Goal: Information Seeking & Learning: Learn about a topic

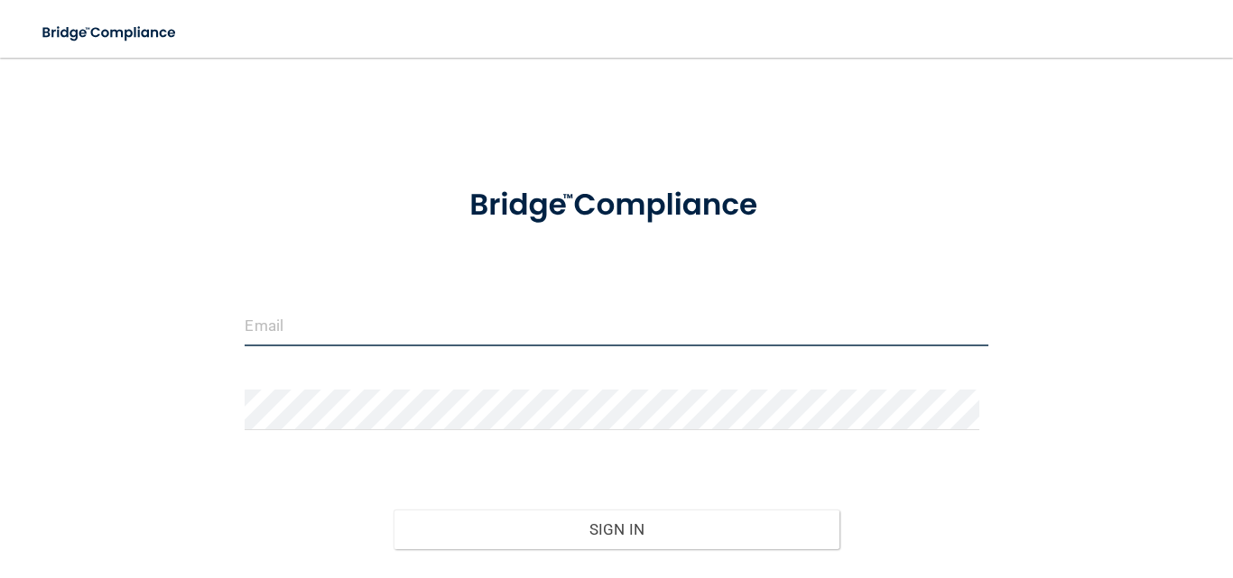
click at [454, 320] on input "email" at bounding box center [616, 326] width 743 height 41
type input "[EMAIL_ADDRESS][DOMAIN_NAME]"
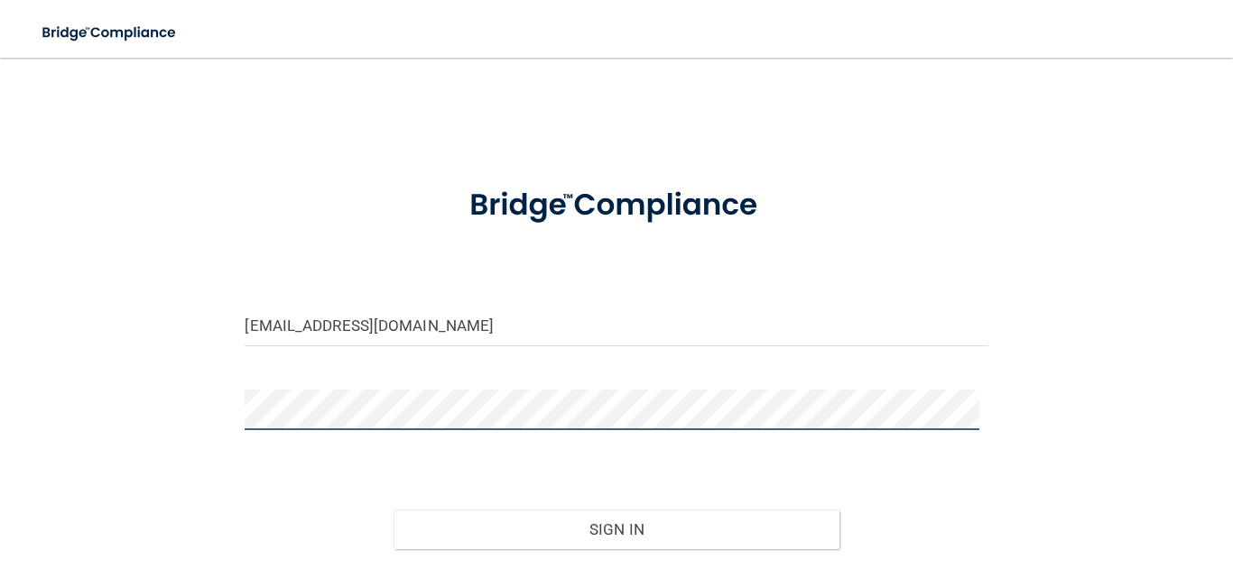
click at [393, 510] on button "Sign In" at bounding box center [616, 530] width 446 height 40
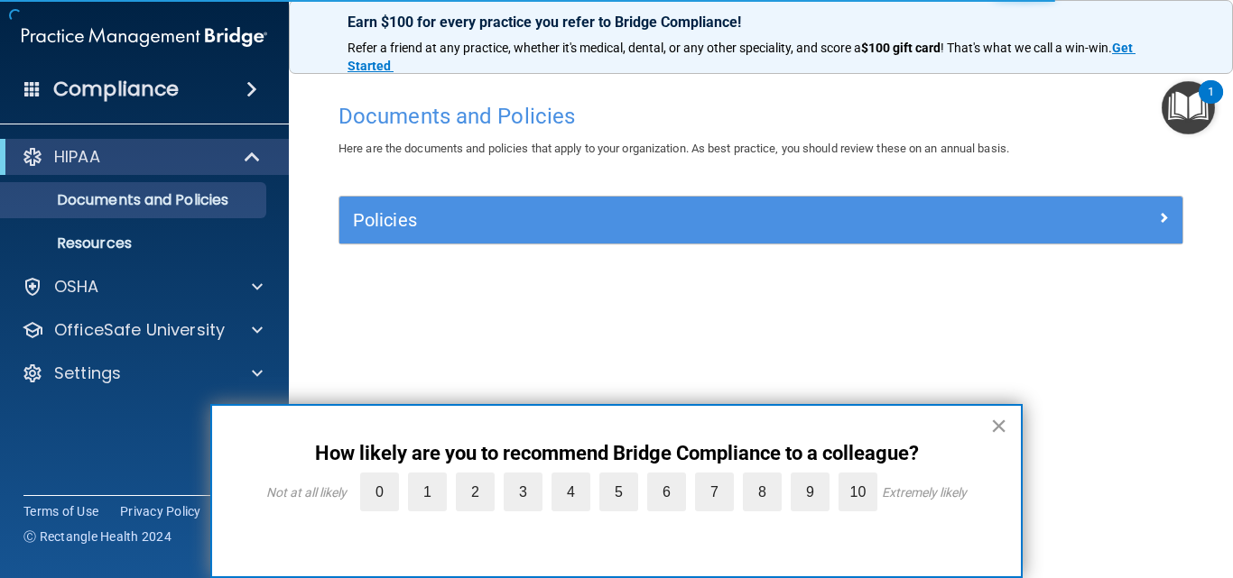
click at [1005, 418] on button "×" at bounding box center [998, 426] width 17 height 29
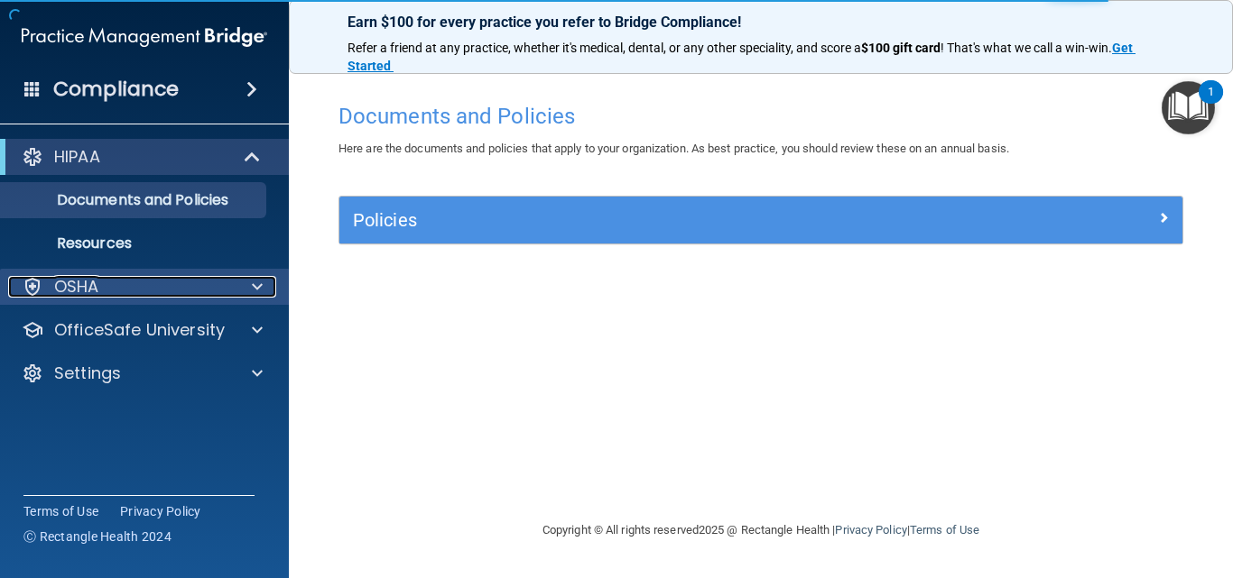
click at [232, 291] on div at bounding box center [254, 287] width 45 height 22
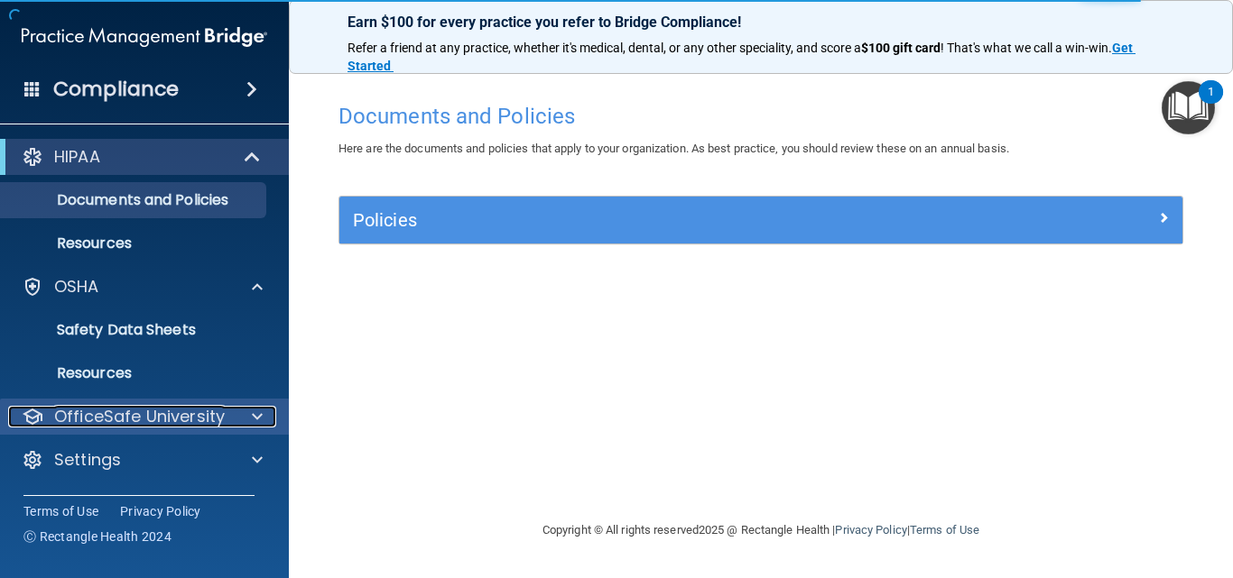
click at [242, 407] on div at bounding box center [254, 417] width 45 height 22
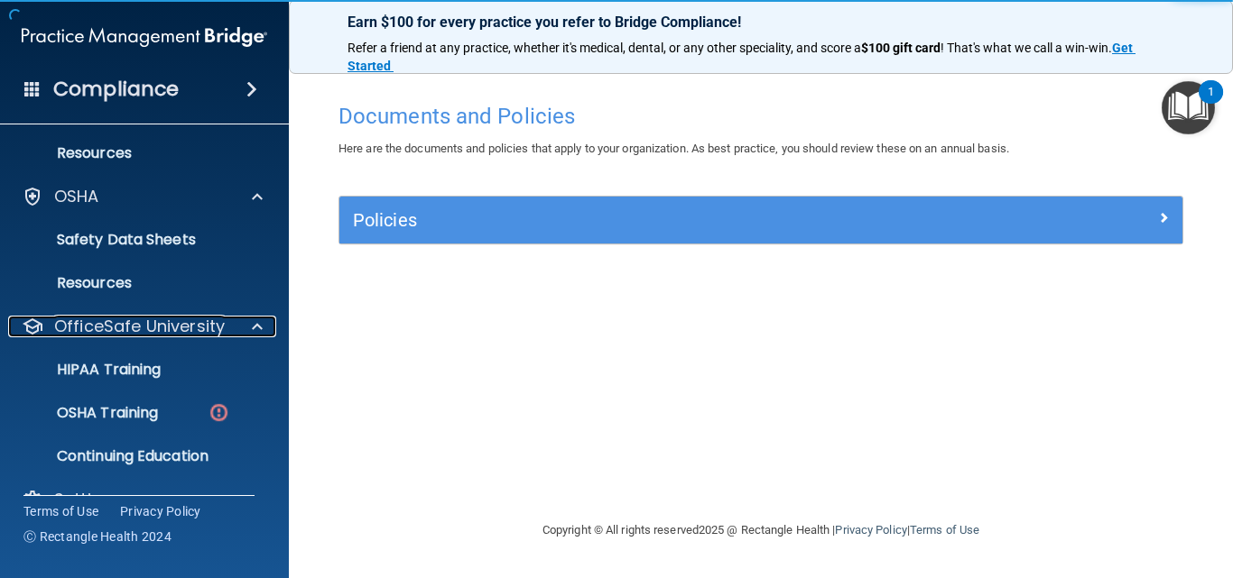
scroll to position [127, 0]
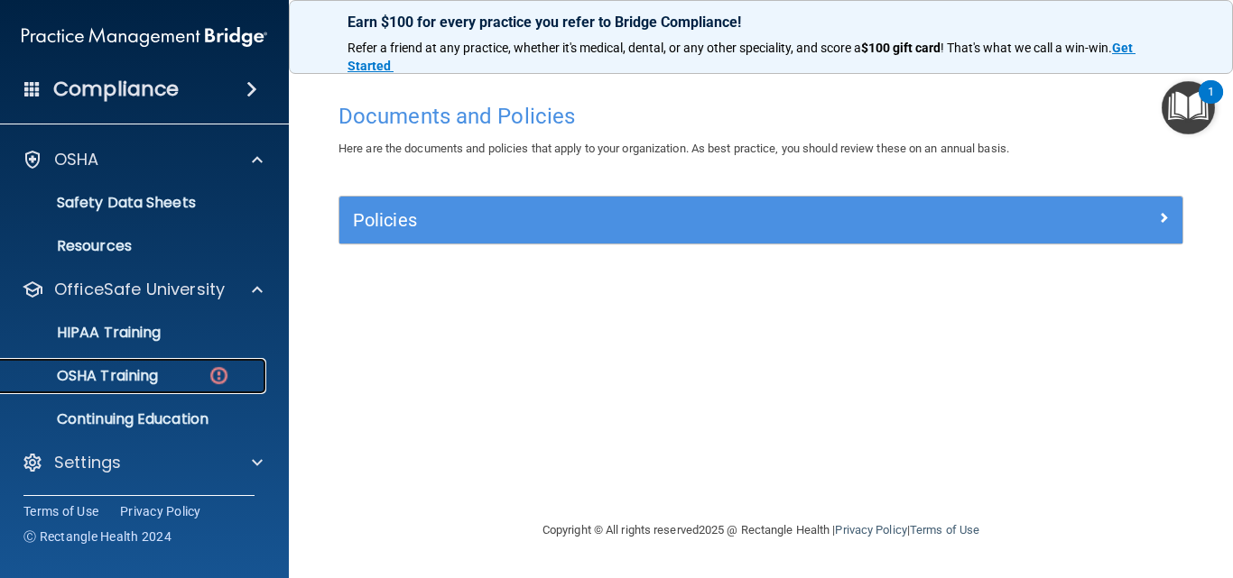
click at [188, 387] on link "OSHA Training" at bounding box center [124, 376] width 284 height 36
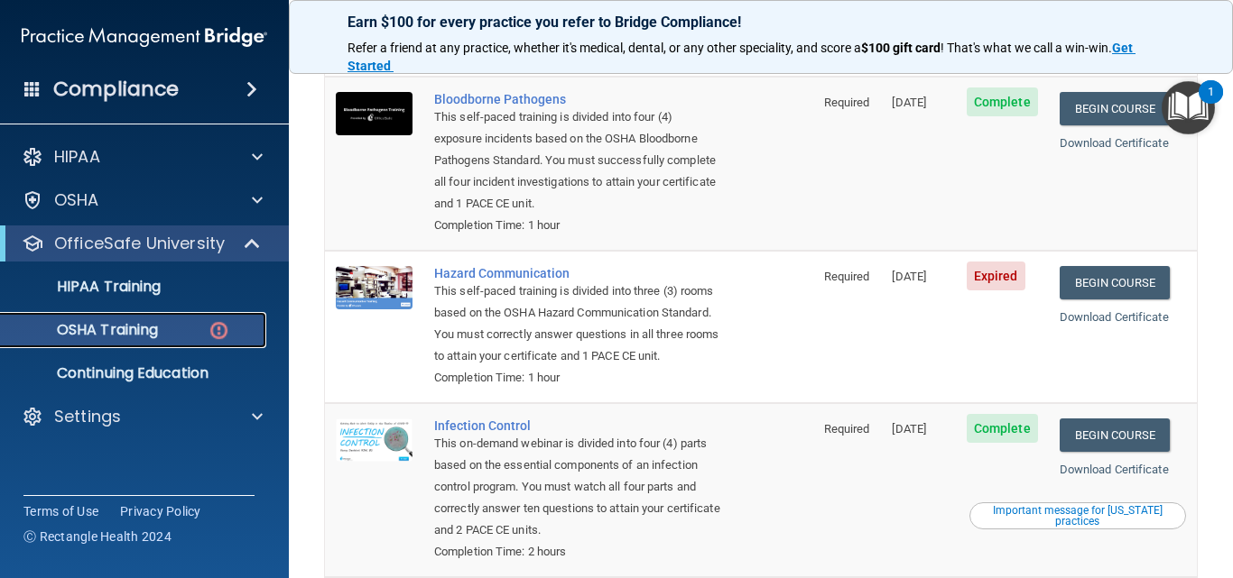
scroll to position [176, 0]
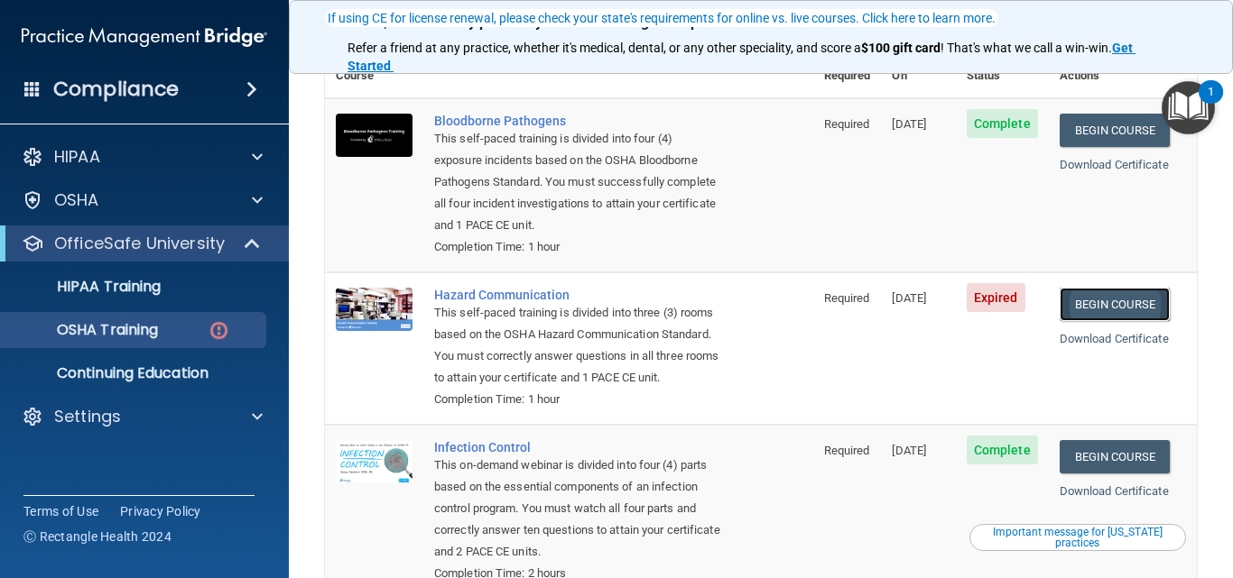
click at [1128, 288] on link "Begin Course" at bounding box center [1114, 304] width 110 height 33
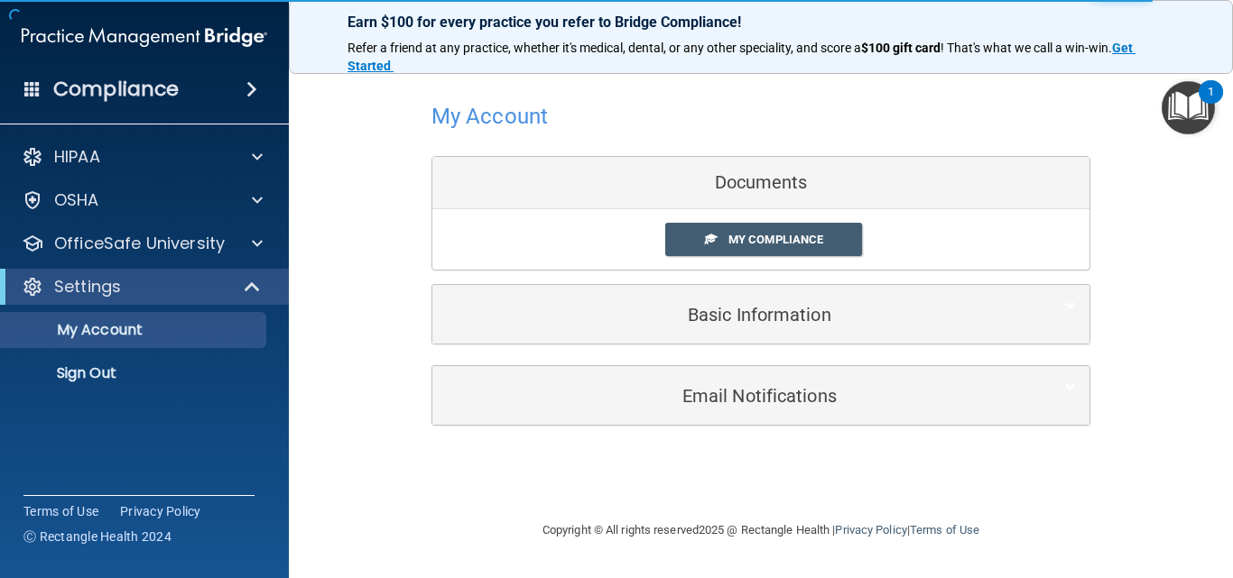
click at [759, 173] on div "Documents" at bounding box center [760, 183] width 657 height 52
click at [768, 236] on span "My Compliance" at bounding box center [775, 240] width 95 height 14
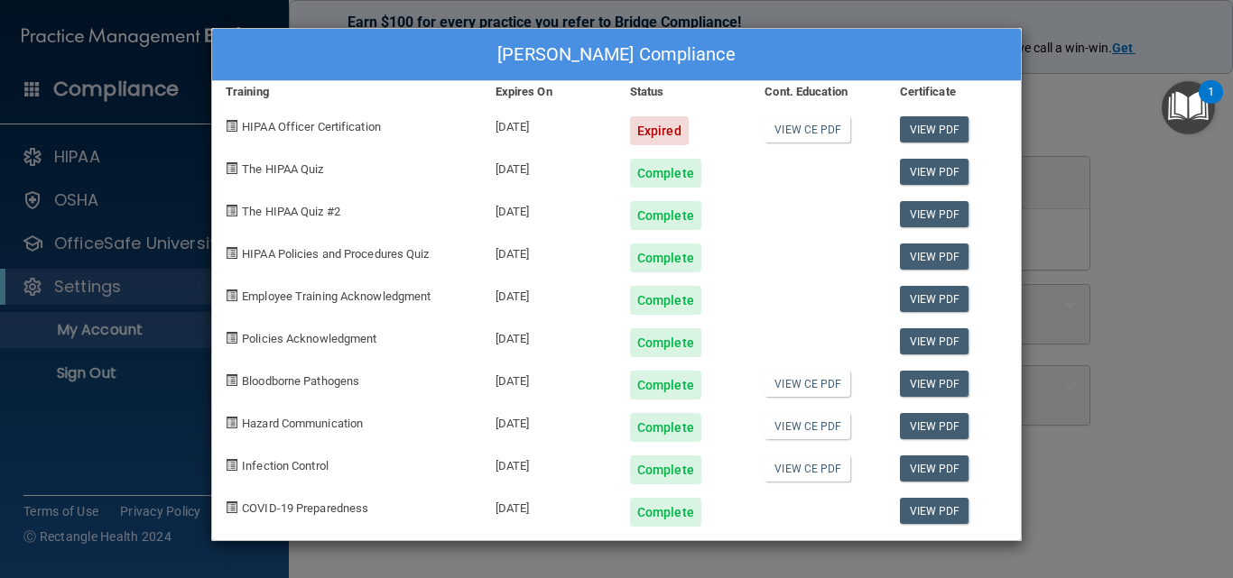
click at [1145, 225] on div "Allison Denton's Compliance Training Expires On Status Cont. Education Certific…" at bounding box center [616, 289] width 1233 height 578
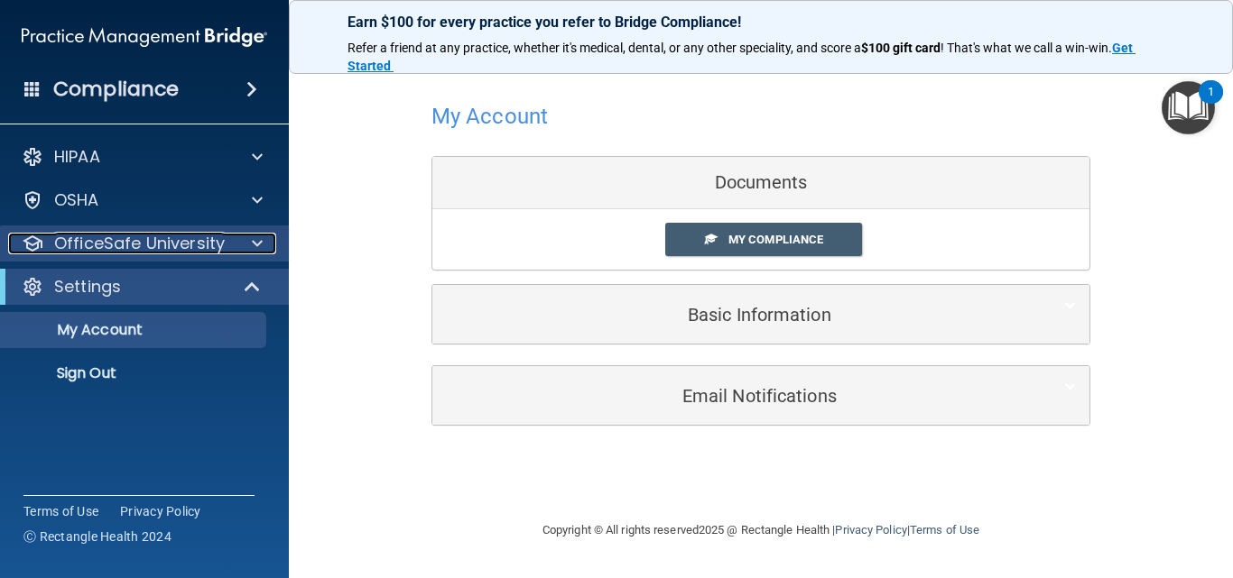
click at [254, 247] on span at bounding box center [257, 244] width 11 height 22
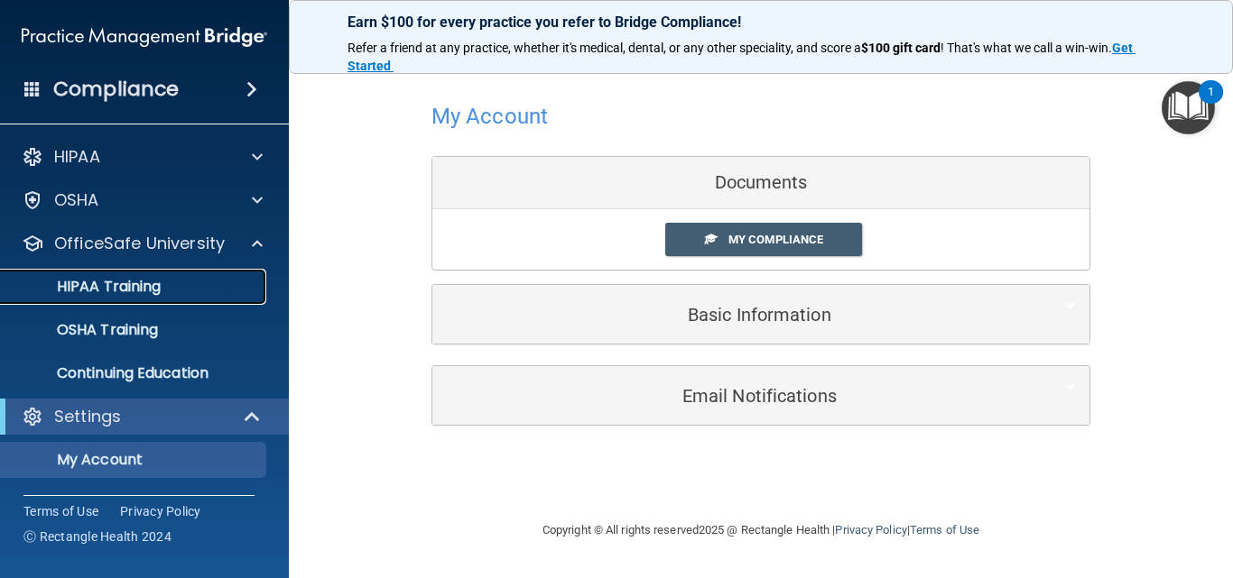
click at [176, 289] on div "HIPAA Training" at bounding box center [135, 287] width 246 height 18
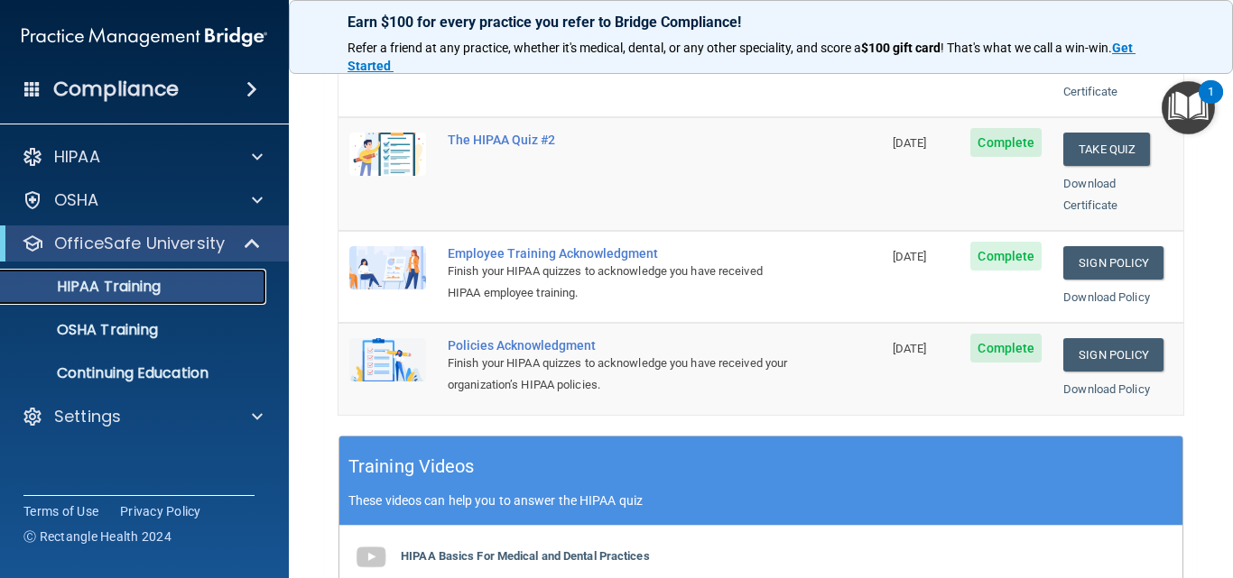
scroll to position [451, 0]
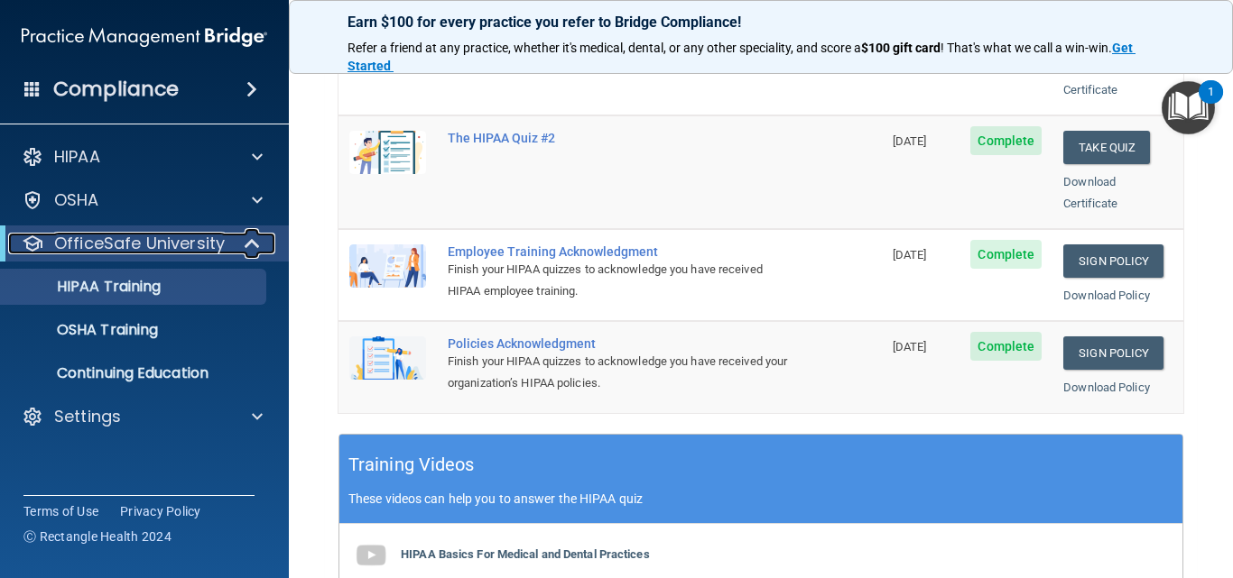
click at [252, 245] on span at bounding box center [253, 244] width 15 height 22
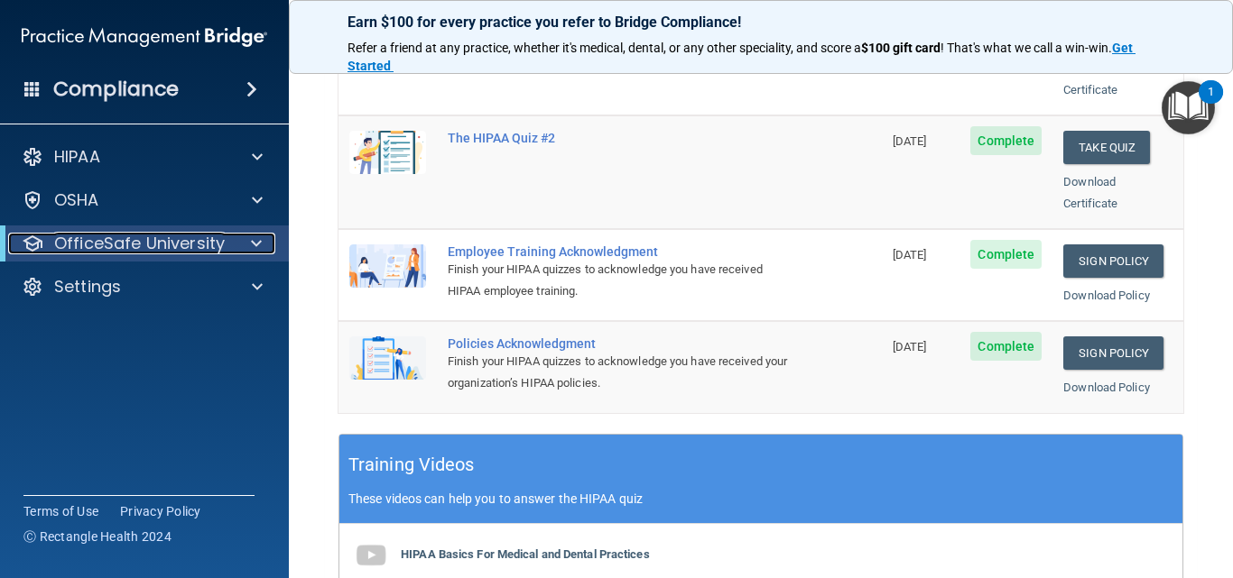
click at [261, 249] on span at bounding box center [256, 244] width 11 height 22
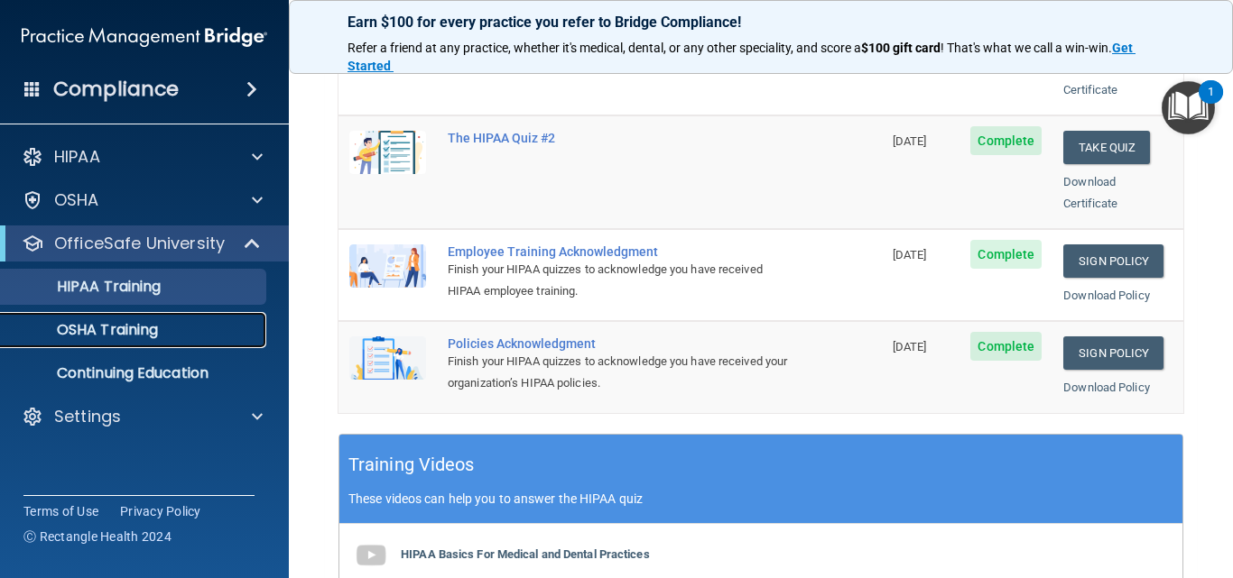
click at [164, 333] on div "OSHA Training" at bounding box center [135, 330] width 246 height 18
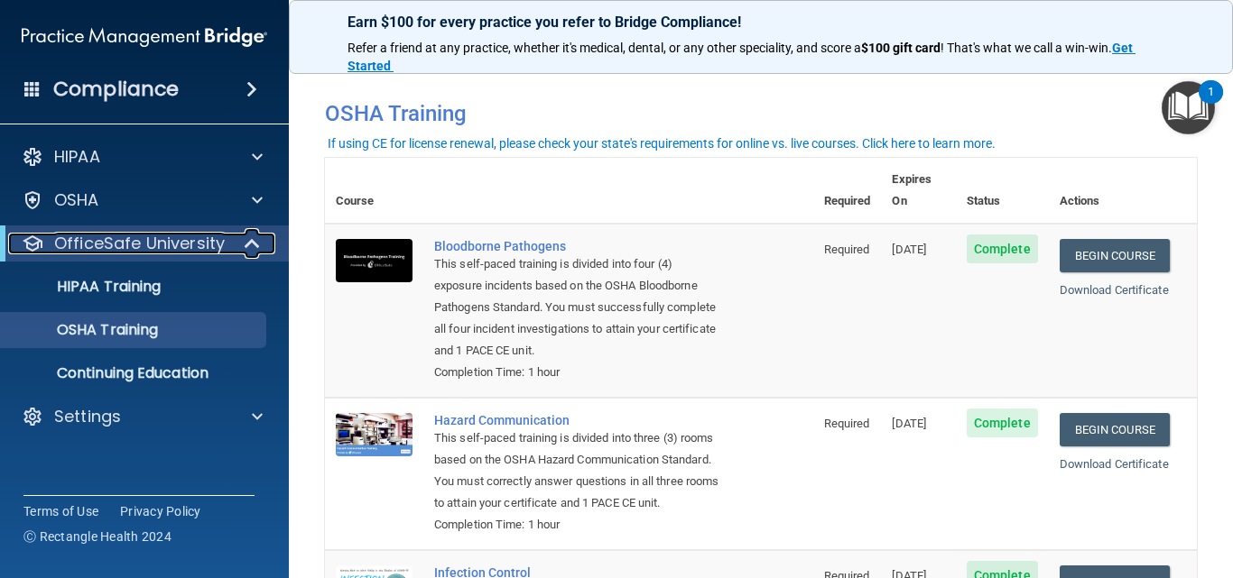
click at [162, 244] on p "OfficeSafe University" at bounding box center [139, 244] width 171 height 22
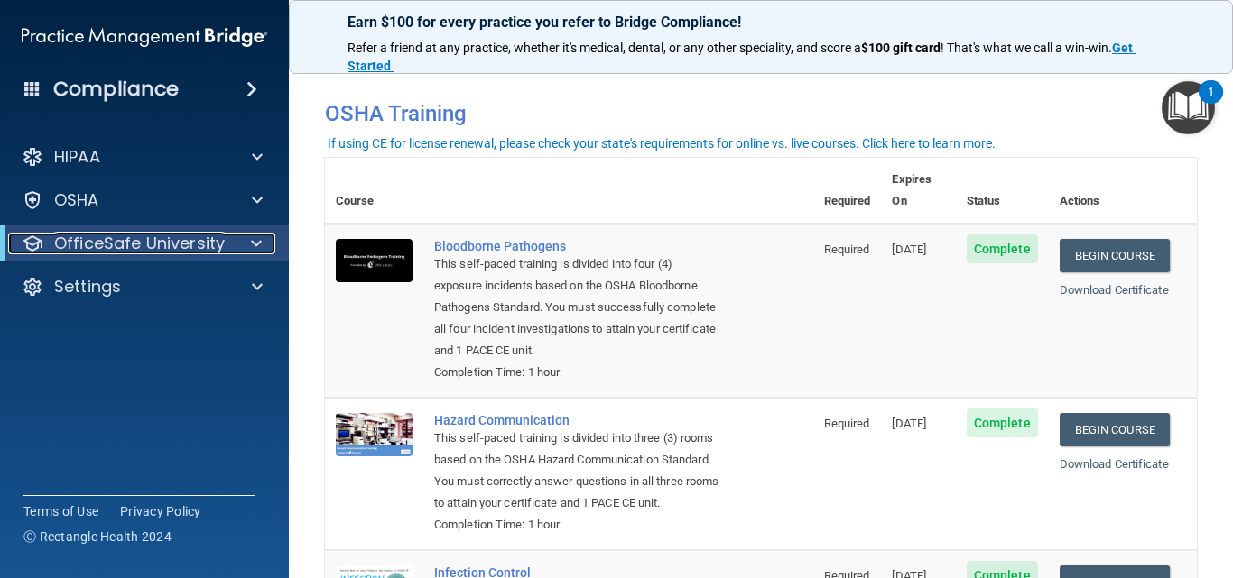
click at [162, 244] on p "OfficeSafe University" at bounding box center [139, 244] width 171 height 22
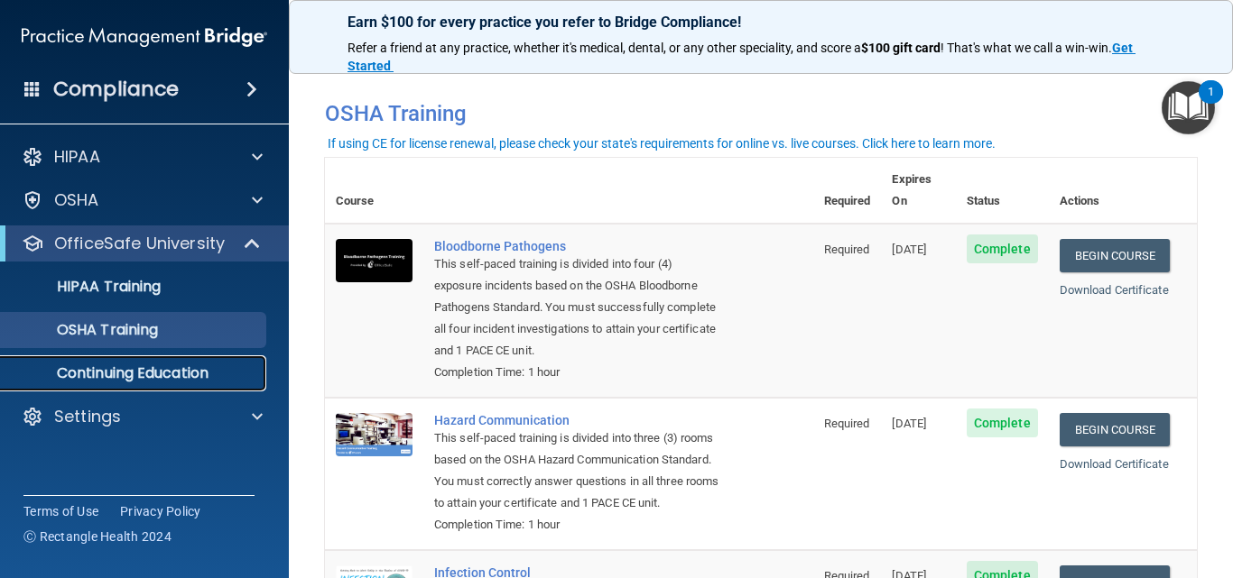
click at [207, 375] on p "Continuing Education" at bounding box center [135, 374] width 246 height 18
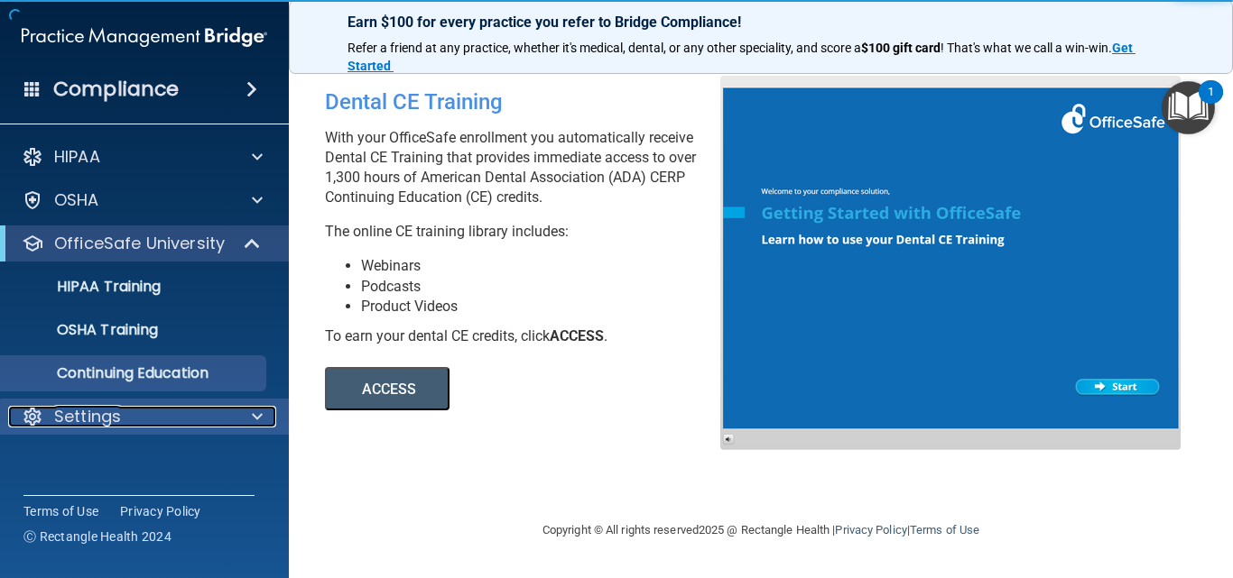
click at [169, 407] on div "Settings" at bounding box center [120, 417] width 224 height 22
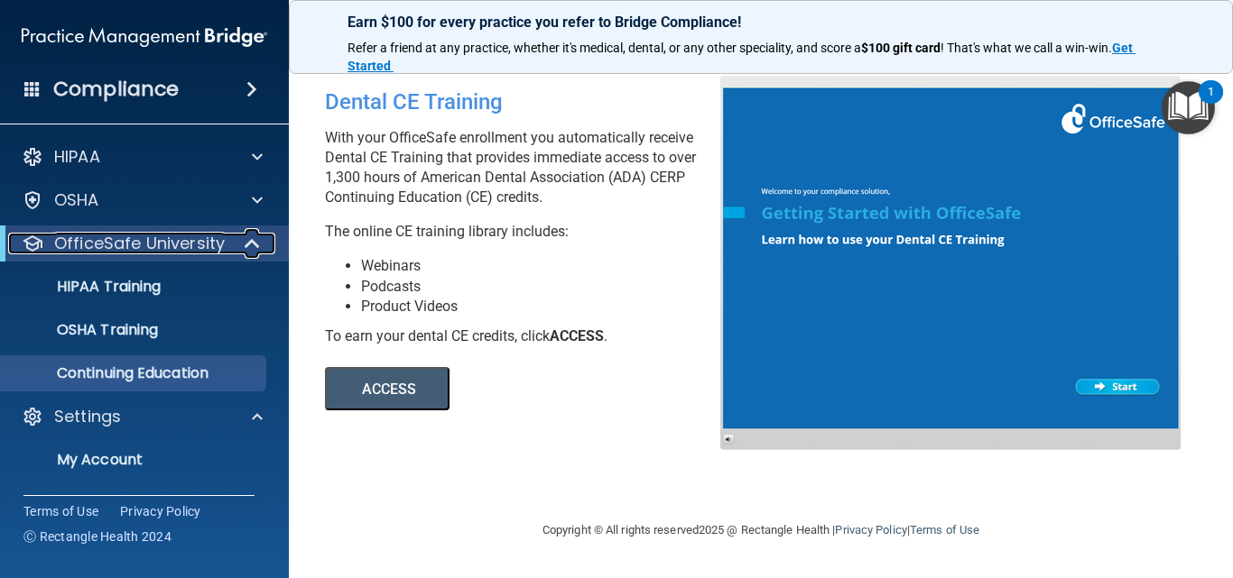
click at [171, 240] on p "OfficeSafe University" at bounding box center [139, 244] width 171 height 22
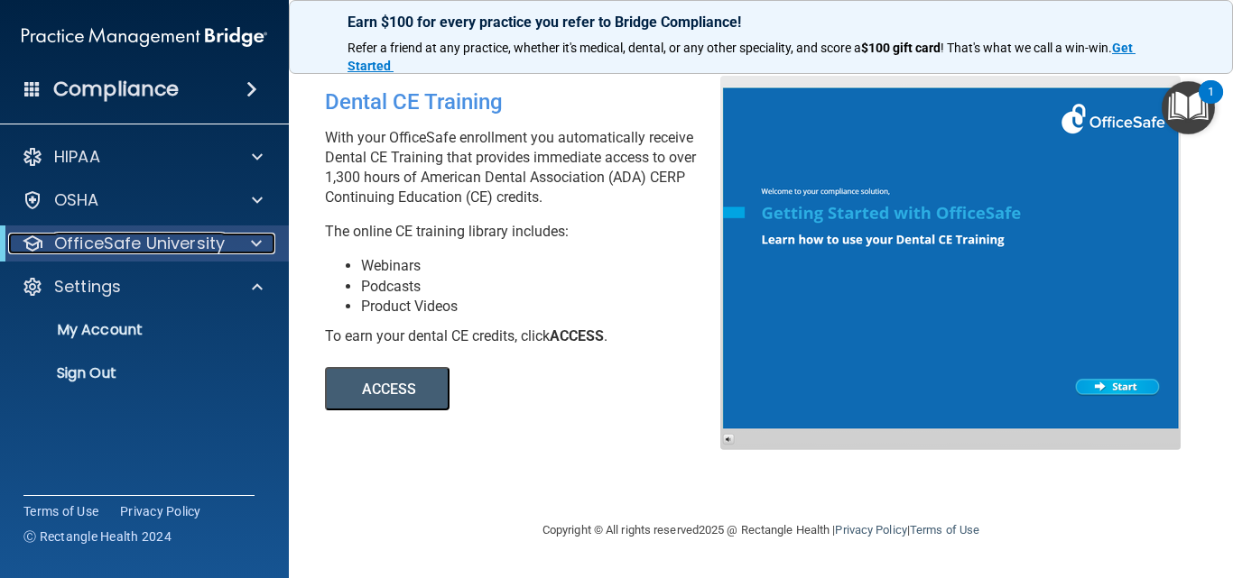
click at [174, 240] on p "OfficeSafe University" at bounding box center [139, 244] width 171 height 22
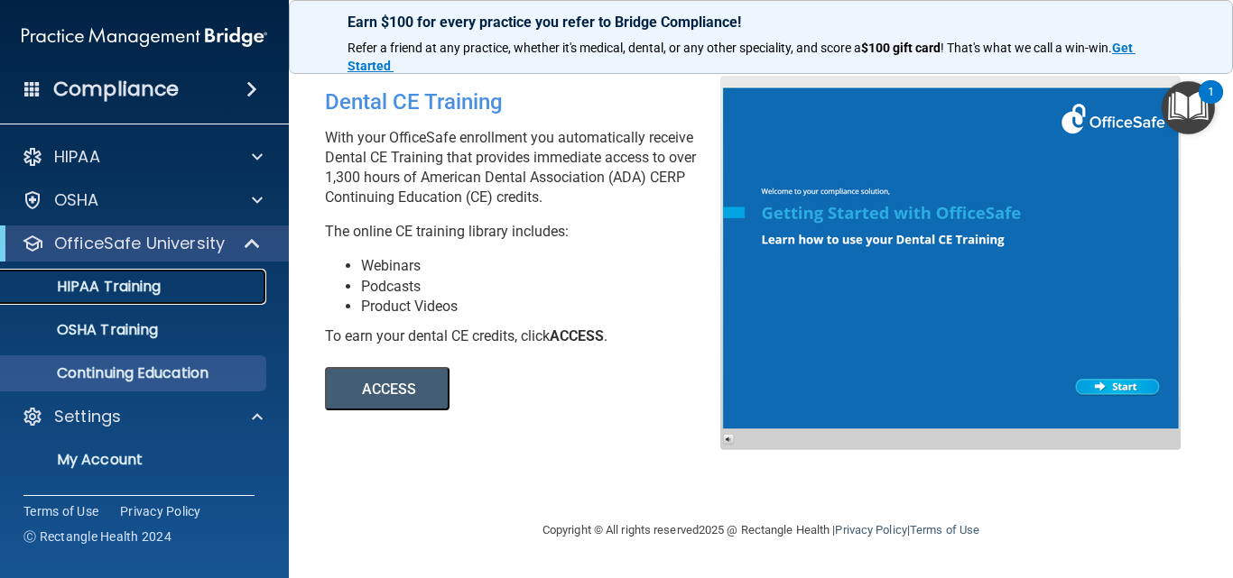
click at [184, 282] on div "HIPAA Training" at bounding box center [135, 287] width 246 height 18
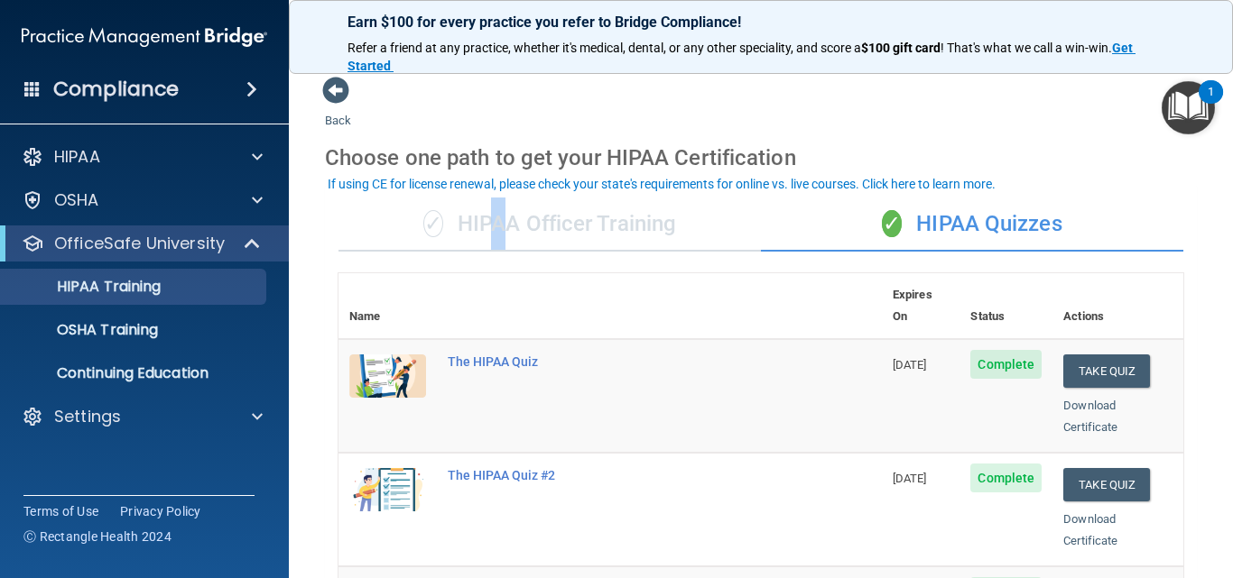
click at [489, 227] on div "✓ HIPAA Officer Training" at bounding box center [549, 225] width 422 height 54
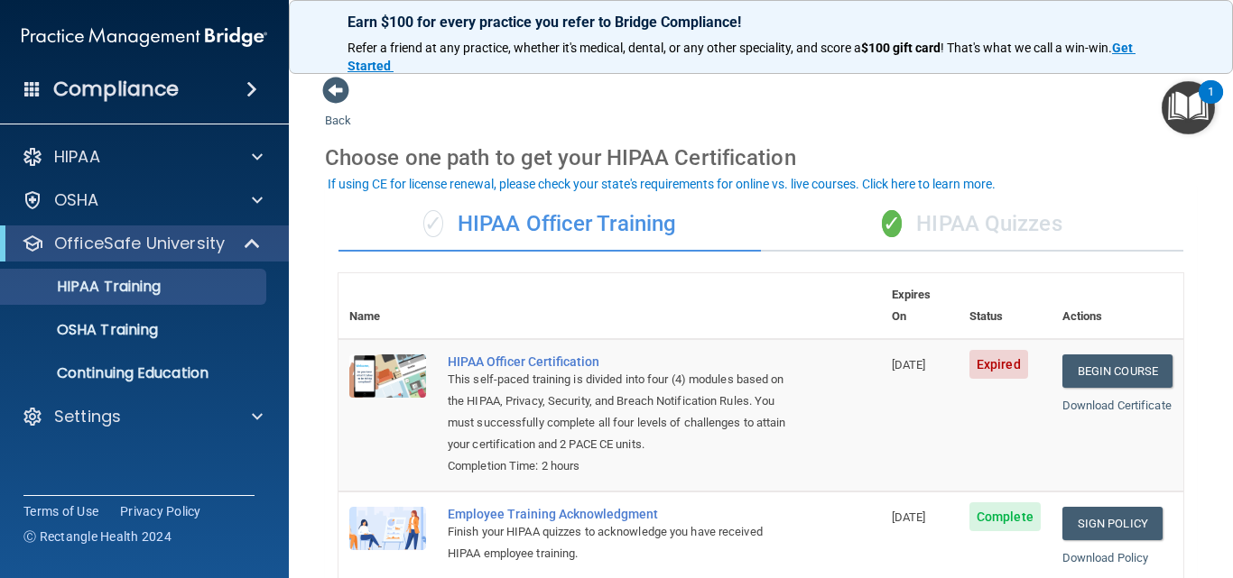
click at [1022, 227] on div "✓ HIPAA Quizzes" at bounding box center [972, 225] width 422 height 54
